Goal: Information Seeking & Learning: Learn about a topic

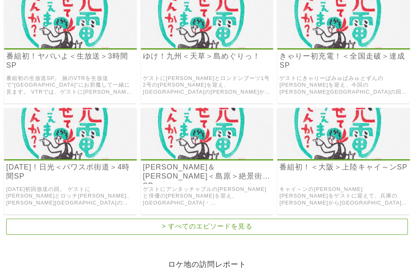
scroll to position [165, 0]
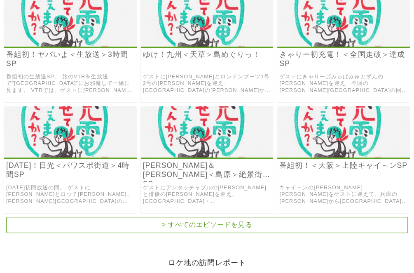
click at [65, 19] on img at bounding box center [70, 21] width 133 height 52
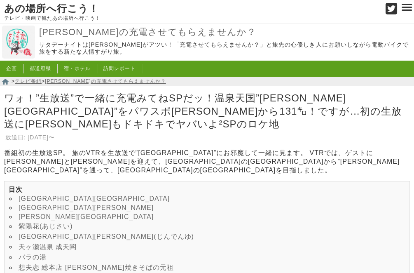
click at [30, 195] on link "唐人町商店街" at bounding box center [94, 198] width 151 height 7
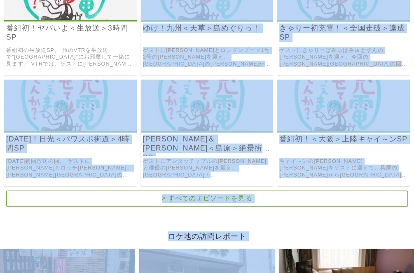
drag, startPoint x: 123, startPoint y: 268, endPoint x: 329, endPoint y: 271, distance: 205.3
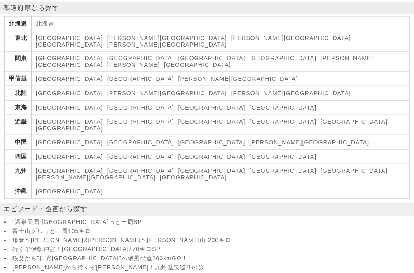
scroll to position [1166, 0]
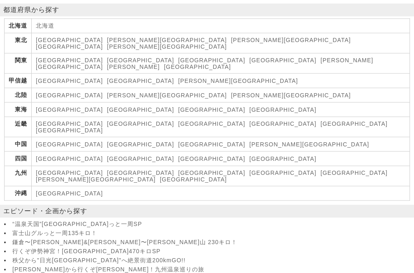
click at [216, 70] on link "[GEOGRAPHIC_DATA]" at bounding box center [197, 66] width 67 height 7
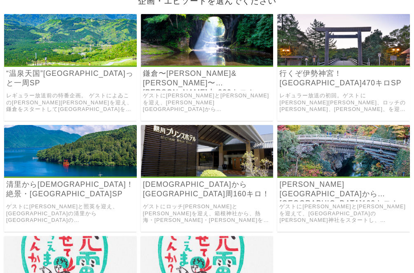
scroll to position [124, 0]
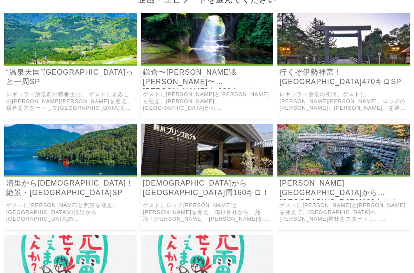
click at [309, 71] on div "行くぞ伊勢神宮！パワスポ街道470キロSP レギュラー放送の初回。ゲストに具志堅用高と鈴木奈々、ロッチの中岡、千秋、を迎え、横浜出川の実家をスタートし6日間か…" at bounding box center [343, 66] width 133 height 107
click at [338, 54] on img at bounding box center [343, 39] width 133 height 52
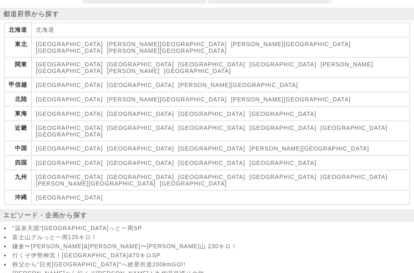
scroll to position [1113, 0]
click at [107, 118] on link "[GEOGRAPHIC_DATA]" at bounding box center [140, 114] width 67 height 7
click at [178, 167] on link "[GEOGRAPHIC_DATA]" at bounding box center [211, 163] width 67 height 7
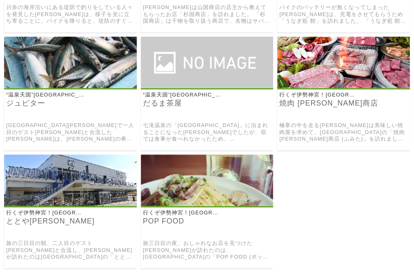
scroll to position [1608, 0]
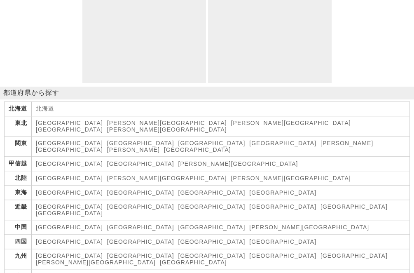
scroll to position [495, 0]
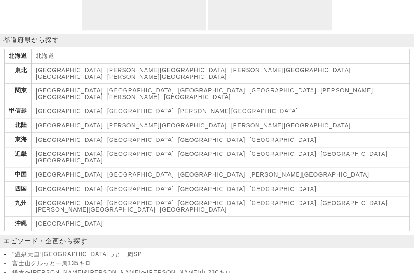
click at [249, 94] on link "[GEOGRAPHIC_DATA]" at bounding box center [282, 90] width 67 height 7
click at [107, 206] on link "[GEOGRAPHIC_DATA]" at bounding box center [140, 203] width 67 height 7
click at [231, 73] on link "[PERSON_NAME][GEOGRAPHIC_DATA]" at bounding box center [291, 70] width 120 height 7
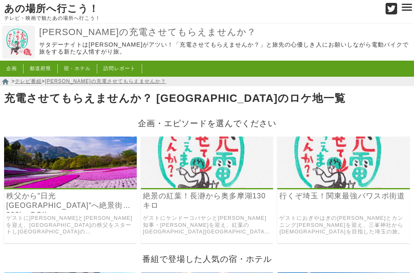
click at [46, 169] on img at bounding box center [70, 162] width 133 height 52
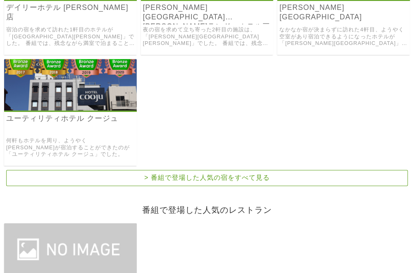
scroll to position [165, 0]
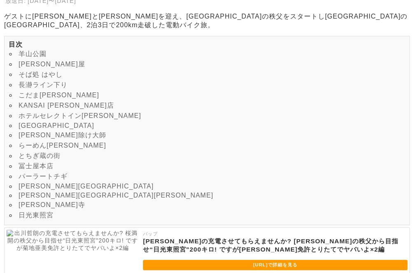
scroll to position [165, 0]
